Goal: Check status

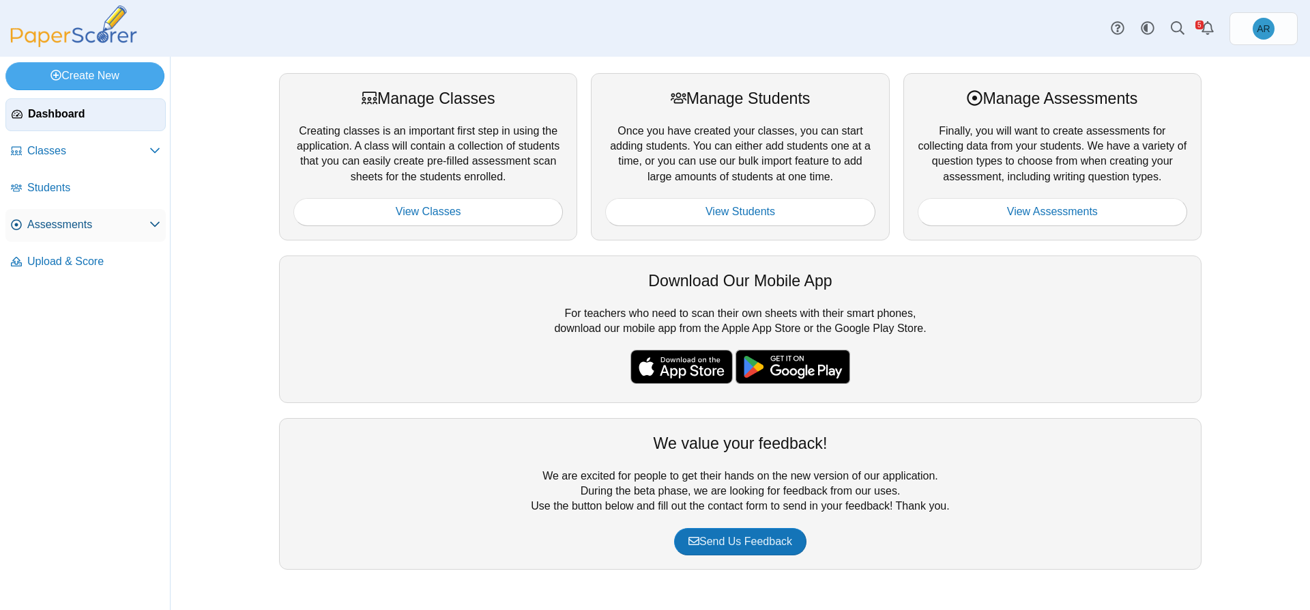
click at [161, 220] on link "Assessments" at bounding box center [85, 225] width 160 height 33
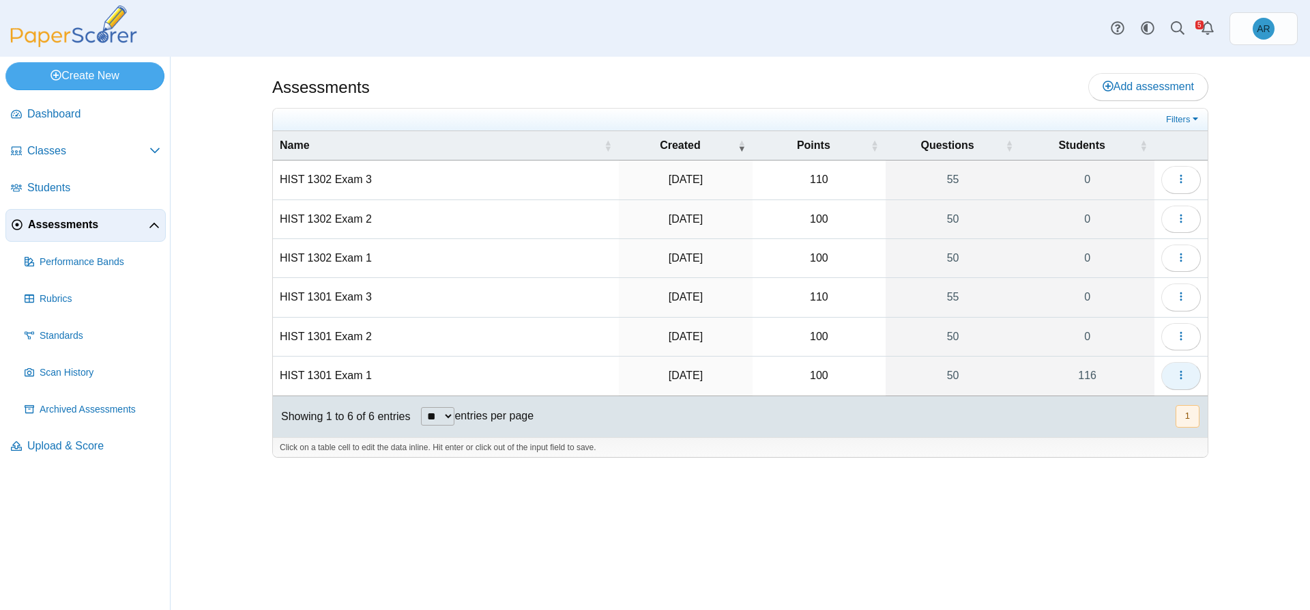
click at [1169, 375] on button "button" at bounding box center [1182, 375] width 40 height 27
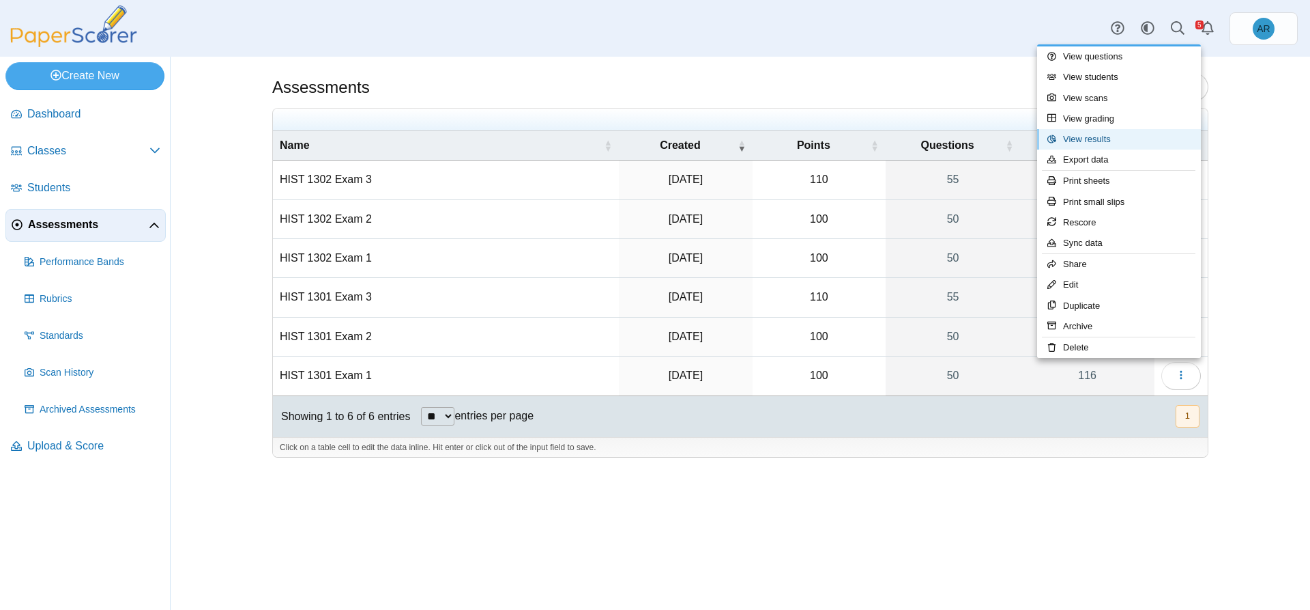
click at [1107, 138] on link "View results" at bounding box center [1119, 139] width 164 height 20
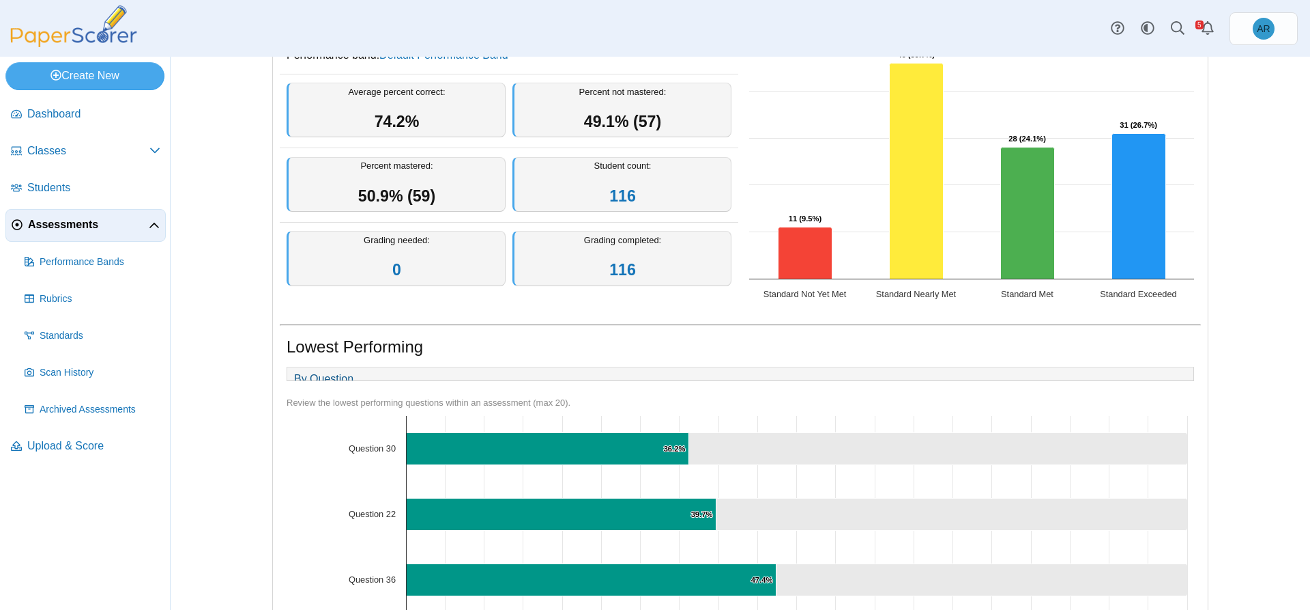
scroll to position [241, 0]
